Goal: Task Accomplishment & Management: Manage account settings

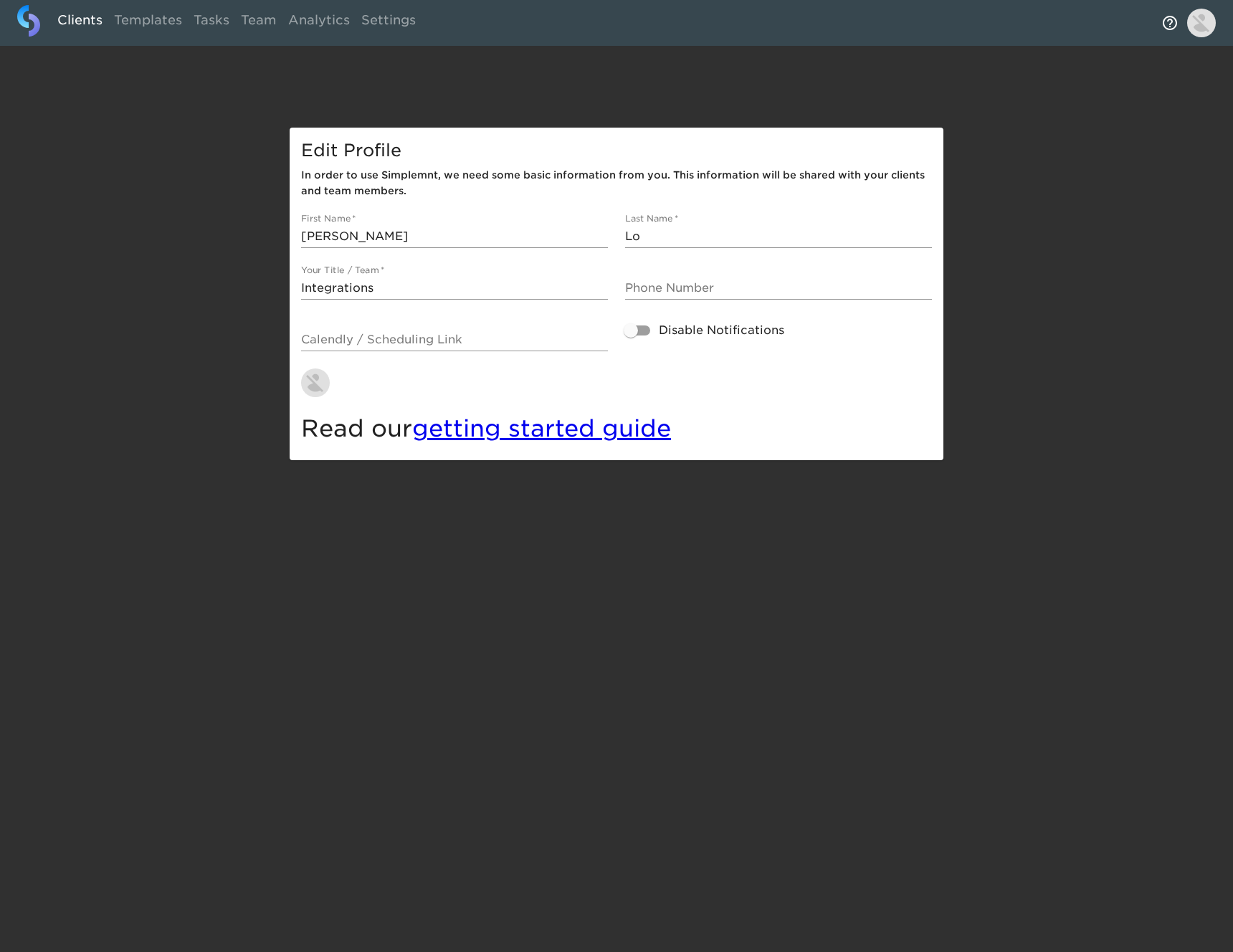
click at [83, 20] on link "Clients" at bounding box center [80, 23] width 57 height 35
select select "10"
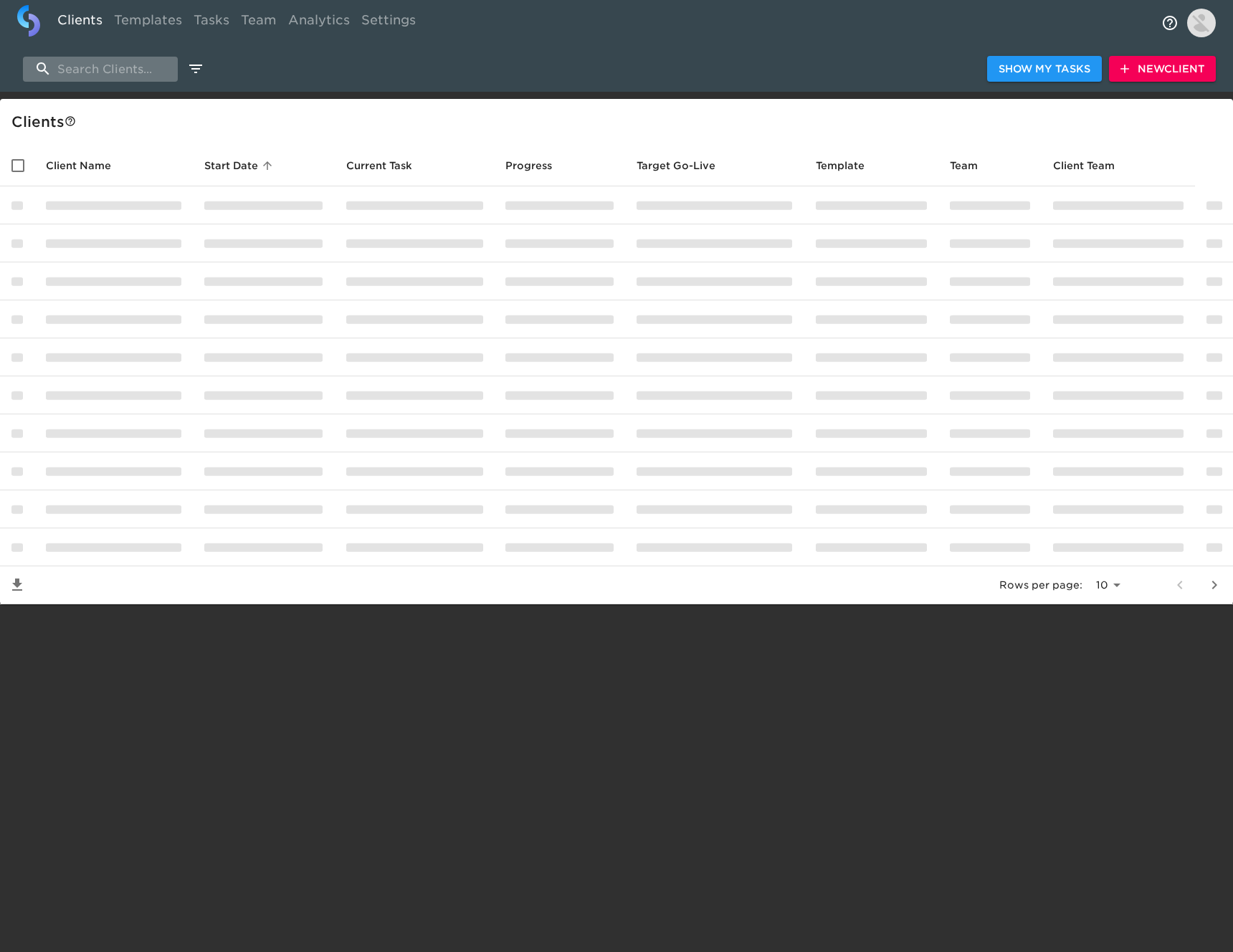
click at [111, 73] on input "search" at bounding box center [100, 69] width 155 height 25
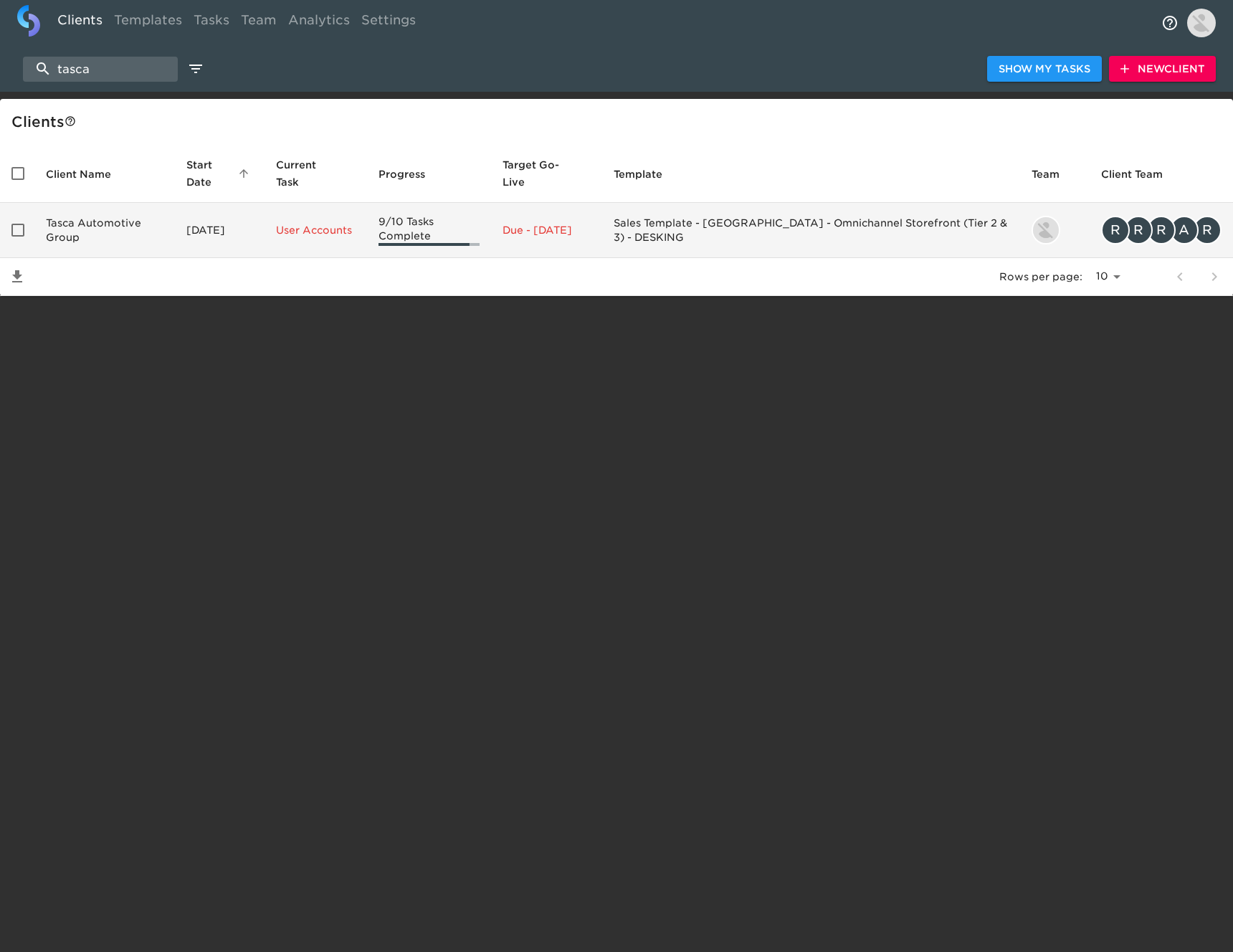
type input "tasca"
click at [129, 214] on td "Tasca Automotive Group" at bounding box center [105, 230] width 141 height 55
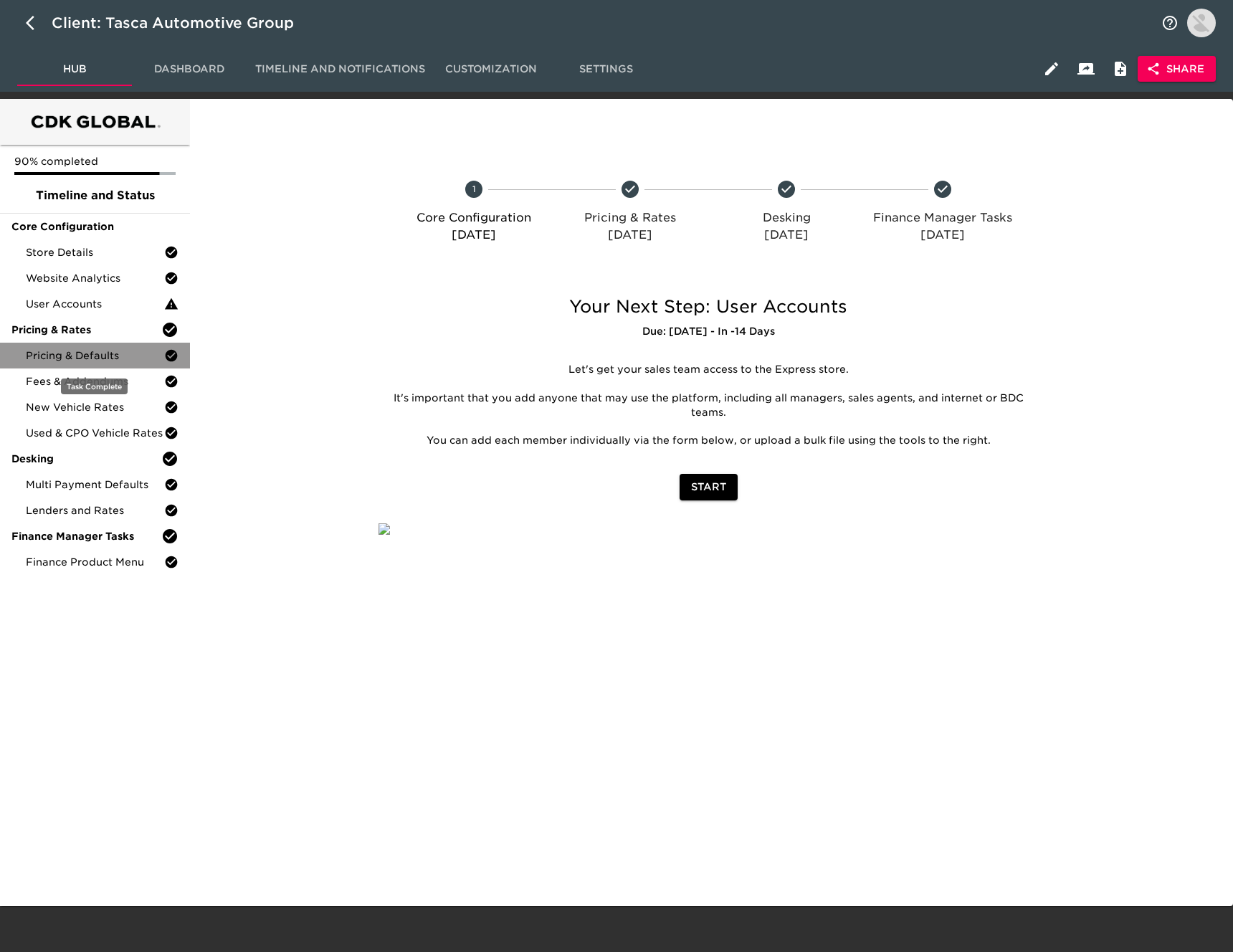
click at [100, 361] on span "Pricing & Defaults" at bounding box center [95, 355] width 139 height 14
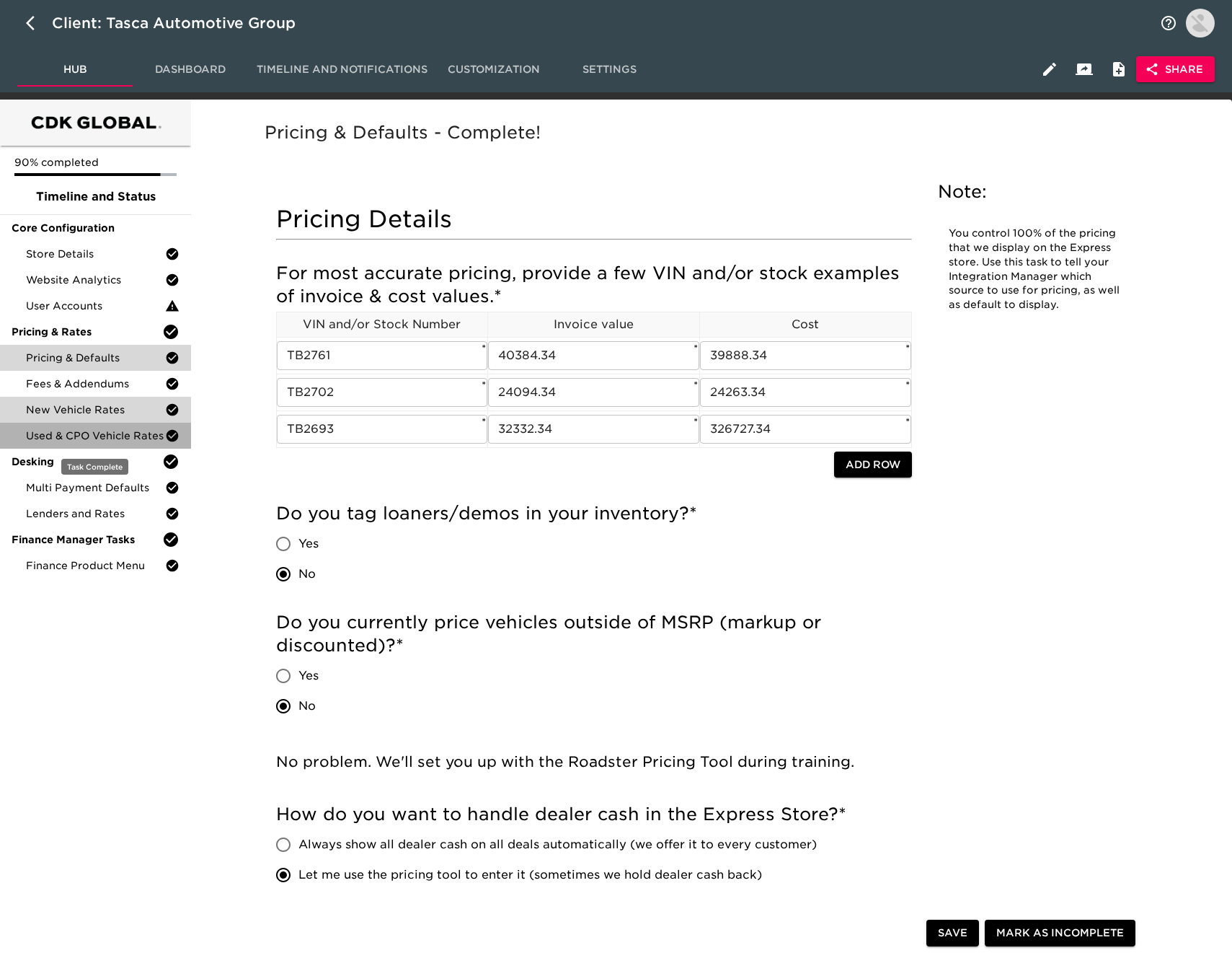
click at [115, 423] on div "Used & CPO Vehicle Rates" at bounding box center [95, 436] width 191 height 26
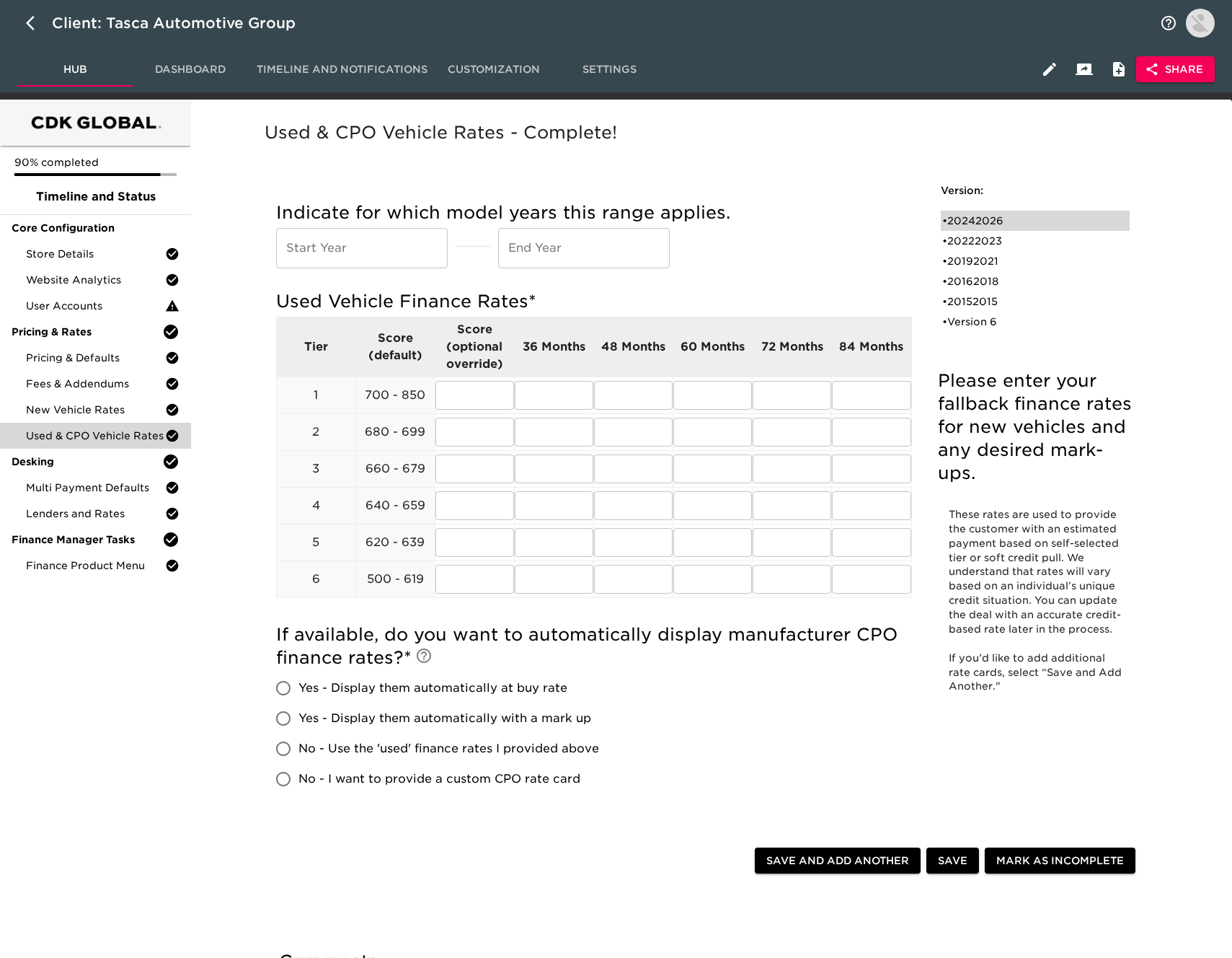
click at [992, 211] on div "• 20242026" at bounding box center [1035, 220] width 189 height 21
type input "2024"
type input "2026"
radio input "true"
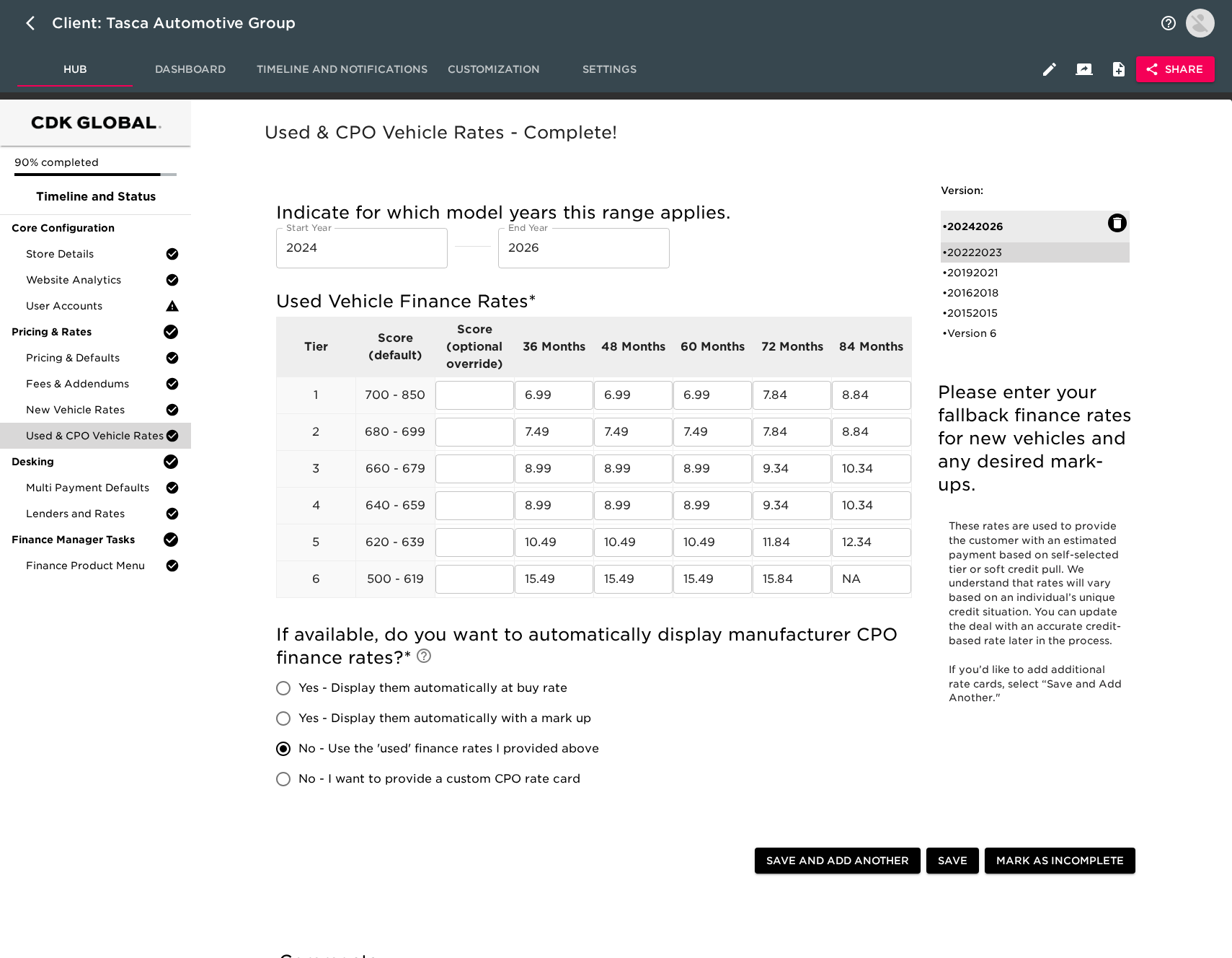
click at [994, 251] on div "• 20222023" at bounding box center [1026, 252] width 166 height 14
type input "2022"
type input "2023"
radio input "true"
radio input "false"
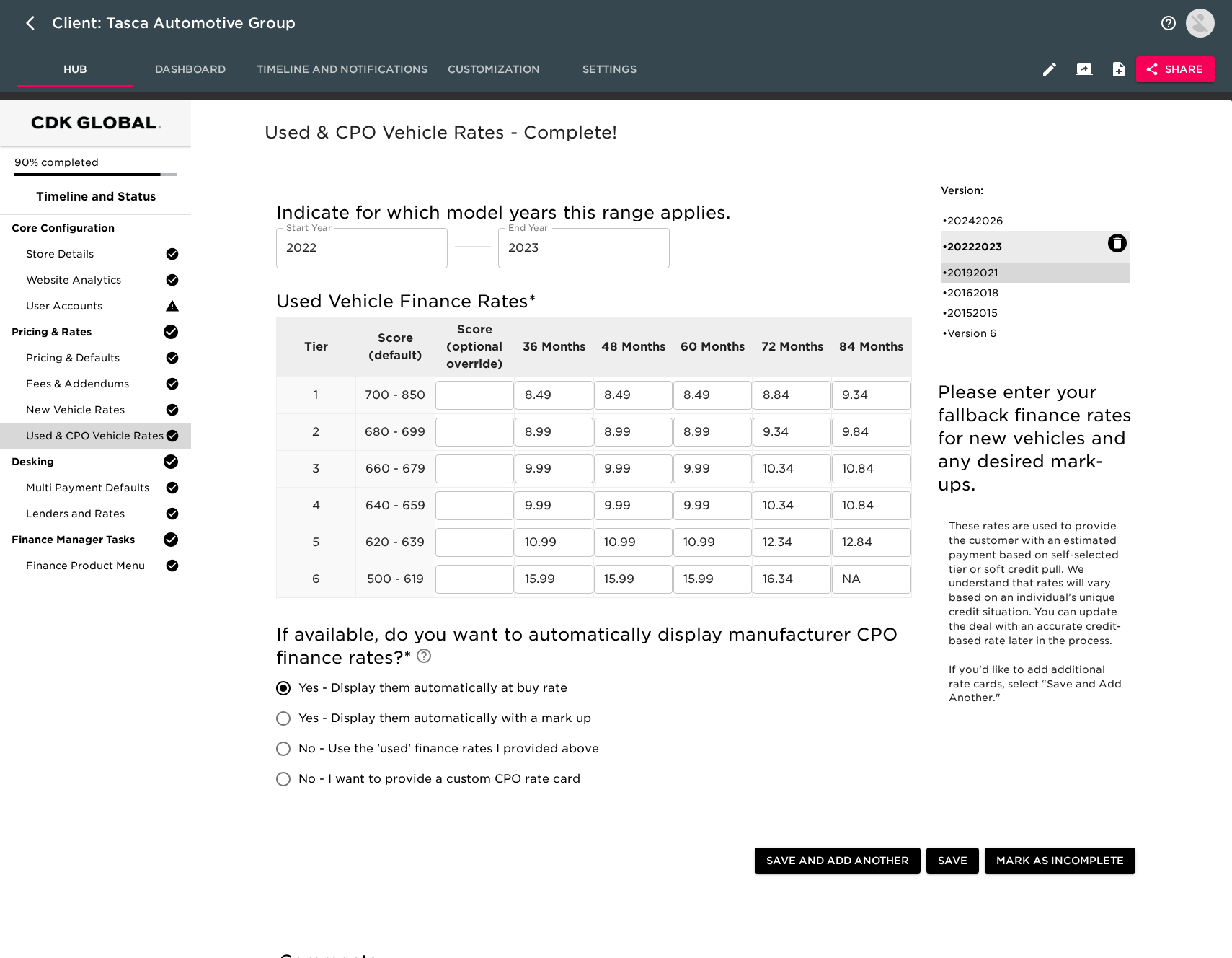
click at [986, 267] on div "• 20192021" at bounding box center [1026, 272] width 166 height 14
type input "2019"
type input "2021"
radio input "false"
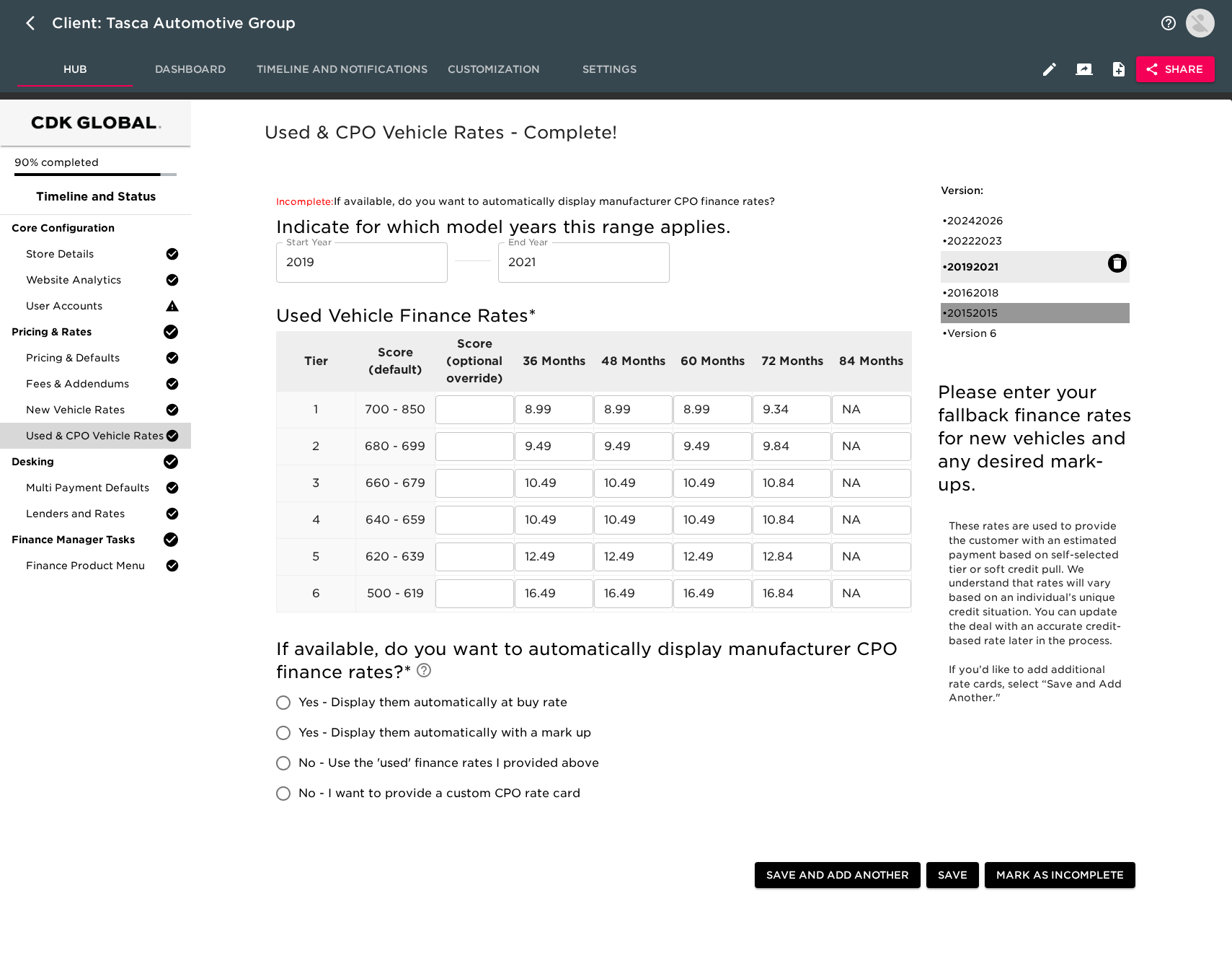
click at [991, 303] on div "• 20152015" at bounding box center [1035, 313] width 189 height 21
type input "2015"
click at [990, 325] on div "• Version 6" at bounding box center [1035, 333] width 189 height 21
radio input "true"
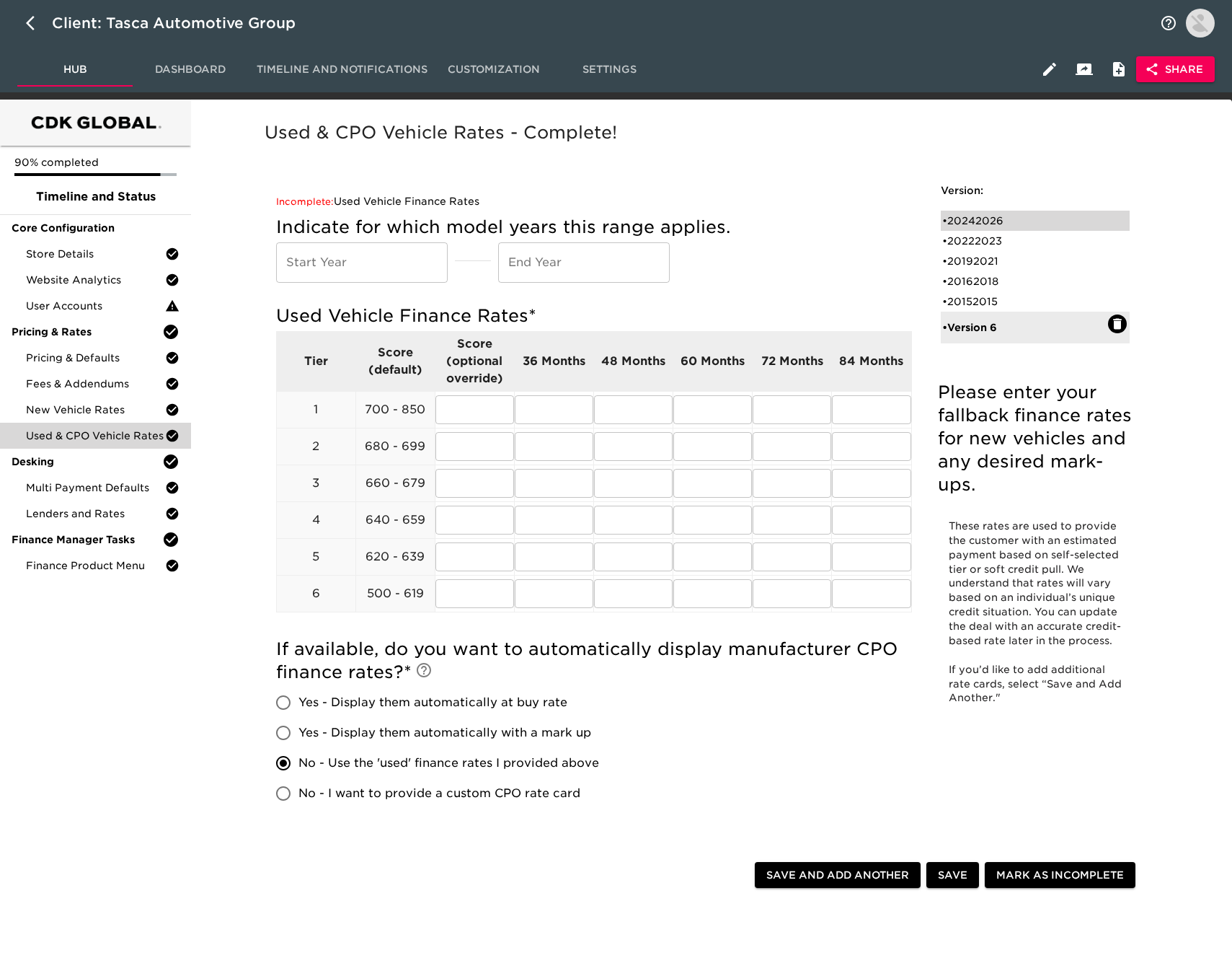
click at [999, 213] on div "• 20242026" at bounding box center [1026, 220] width 166 height 14
type input "2024"
type input "2026"
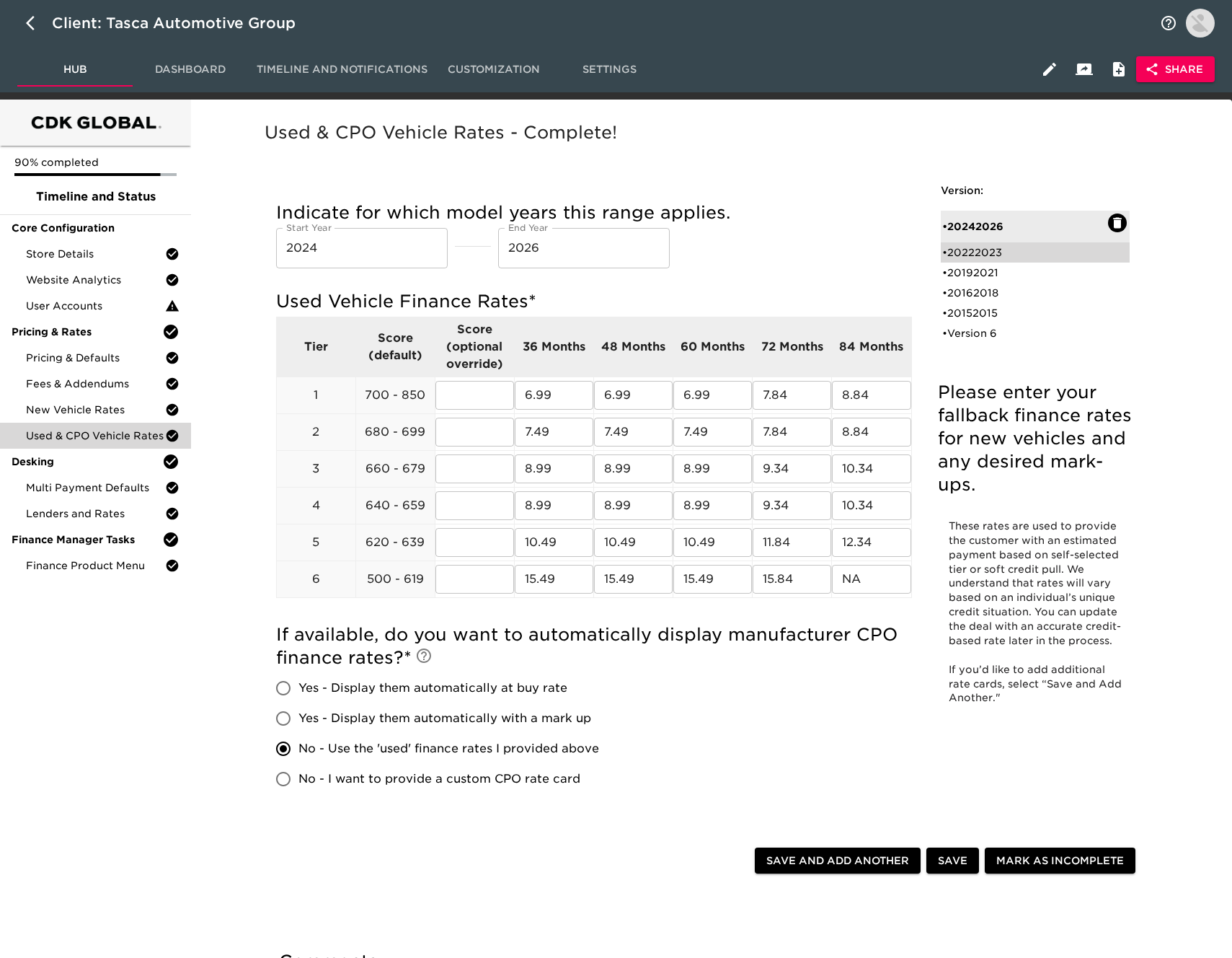
click at [990, 256] on div "• 20222023" at bounding box center [1026, 252] width 166 height 14
type input "2022"
type input "2023"
radio input "true"
radio input "false"
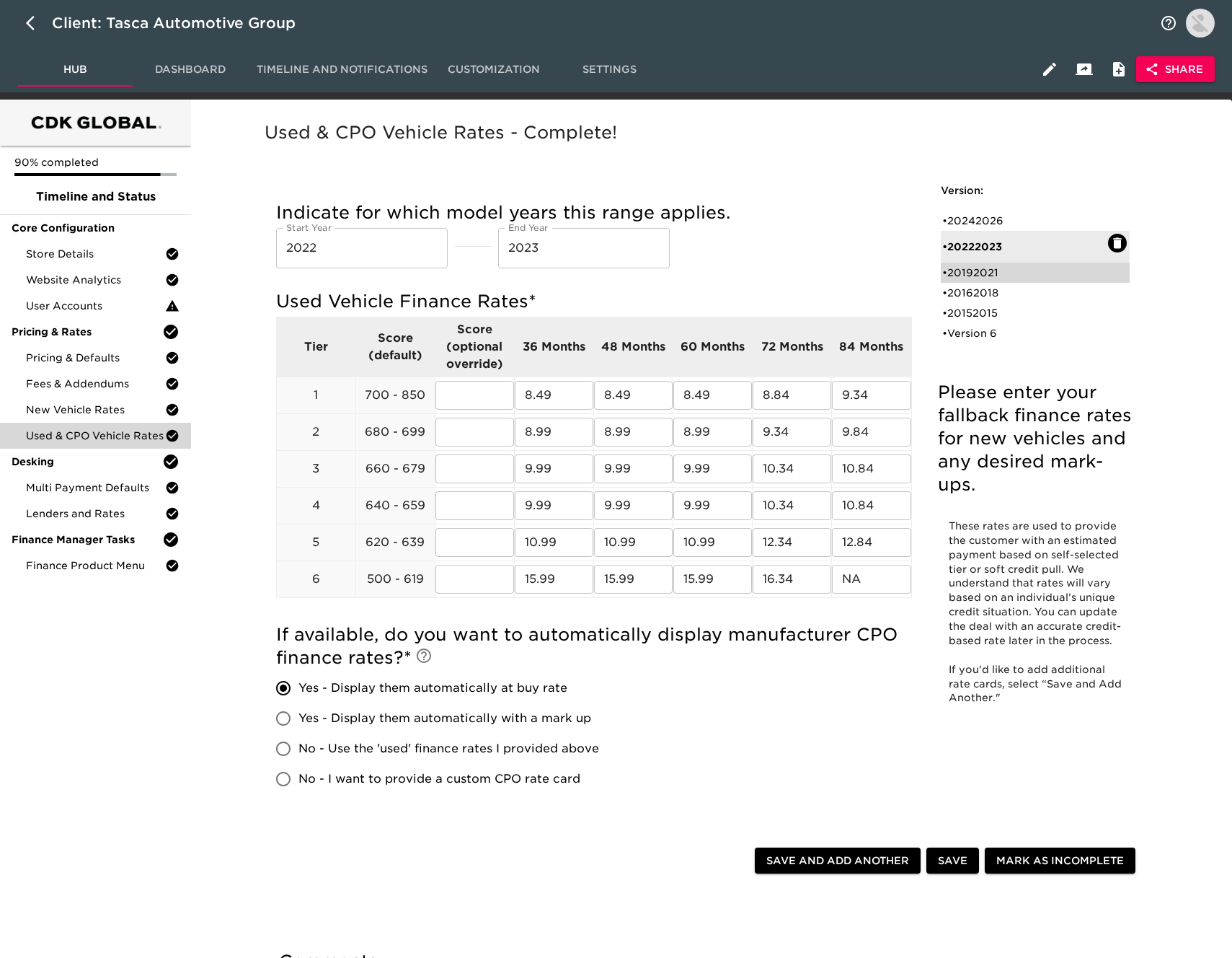
click at [990, 276] on div "• 20192021" at bounding box center [1026, 272] width 166 height 14
type input "2019"
type input "2021"
radio input "false"
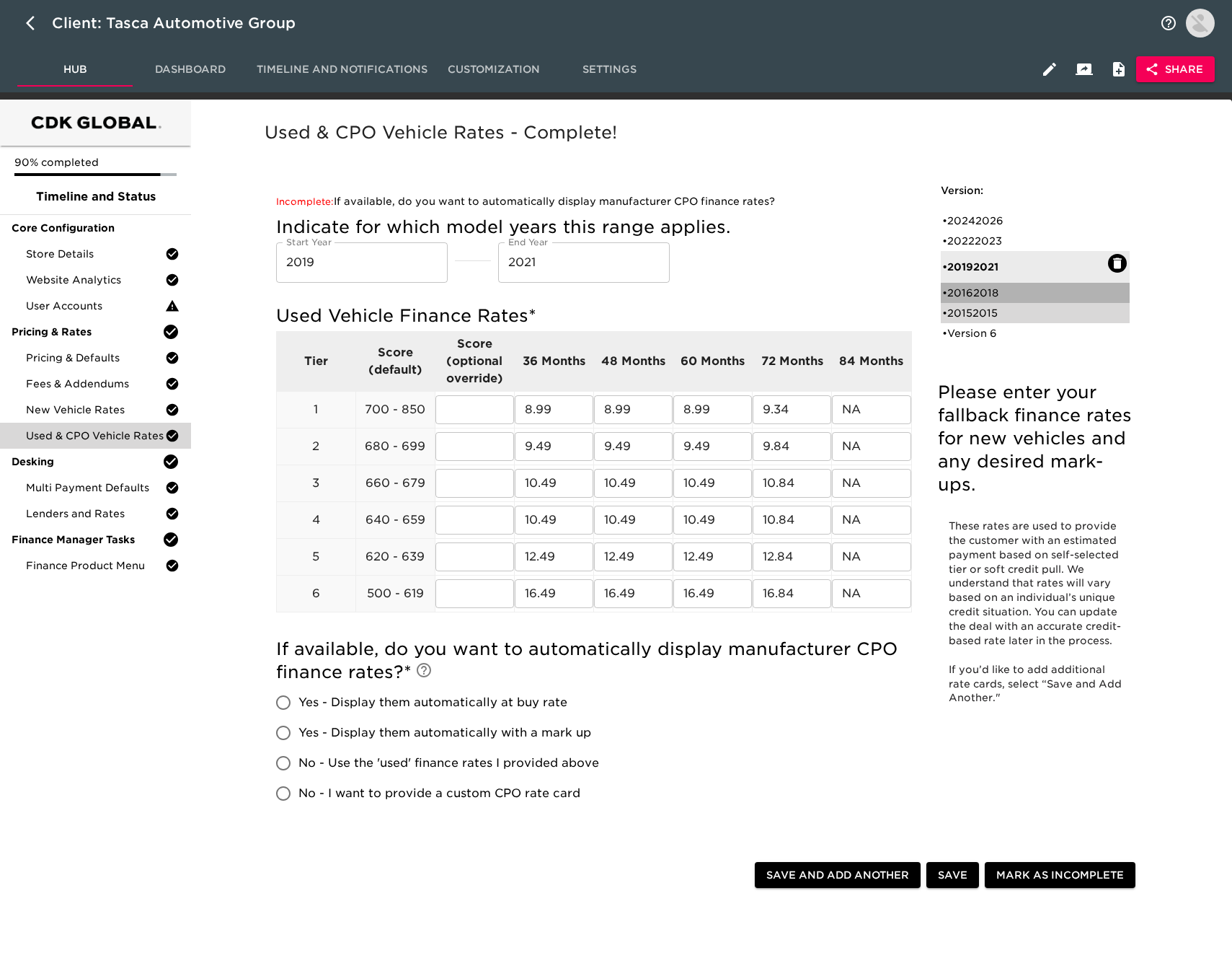
drag, startPoint x: 996, startPoint y: 292, endPoint x: 1000, endPoint y: 303, distance: 11.7
click at [996, 292] on div "• 20162018" at bounding box center [1026, 293] width 166 height 14
type input "2016"
type input "2018"
